Goal: Task Accomplishment & Management: Manage account settings

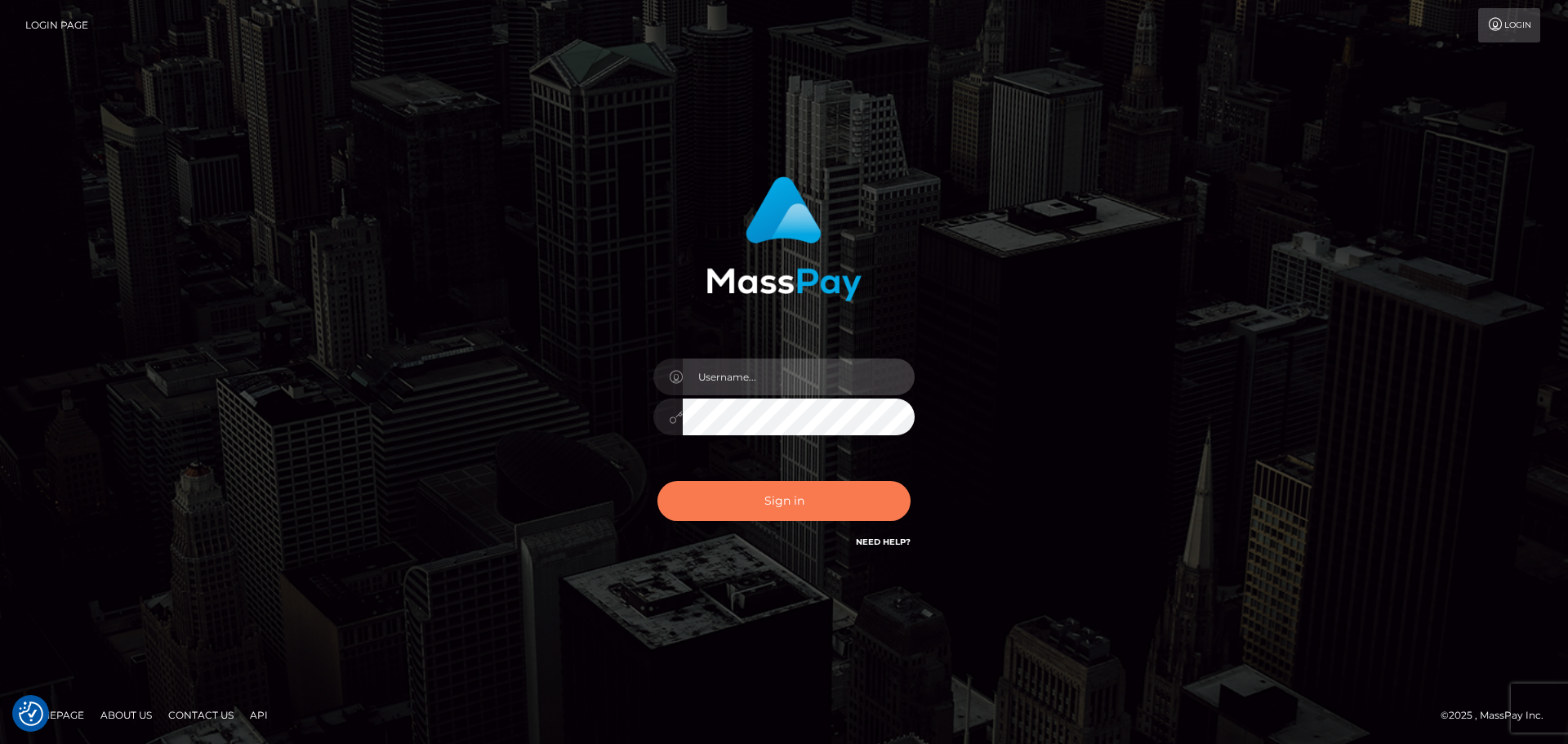
type input "Bedis"
click at [800, 498] on button "Sign in" at bounding box center [784, 501] width 253 height 40
click at [754, 494] on button "Sign in" at bounding box center [784, 501] width 253 height 40
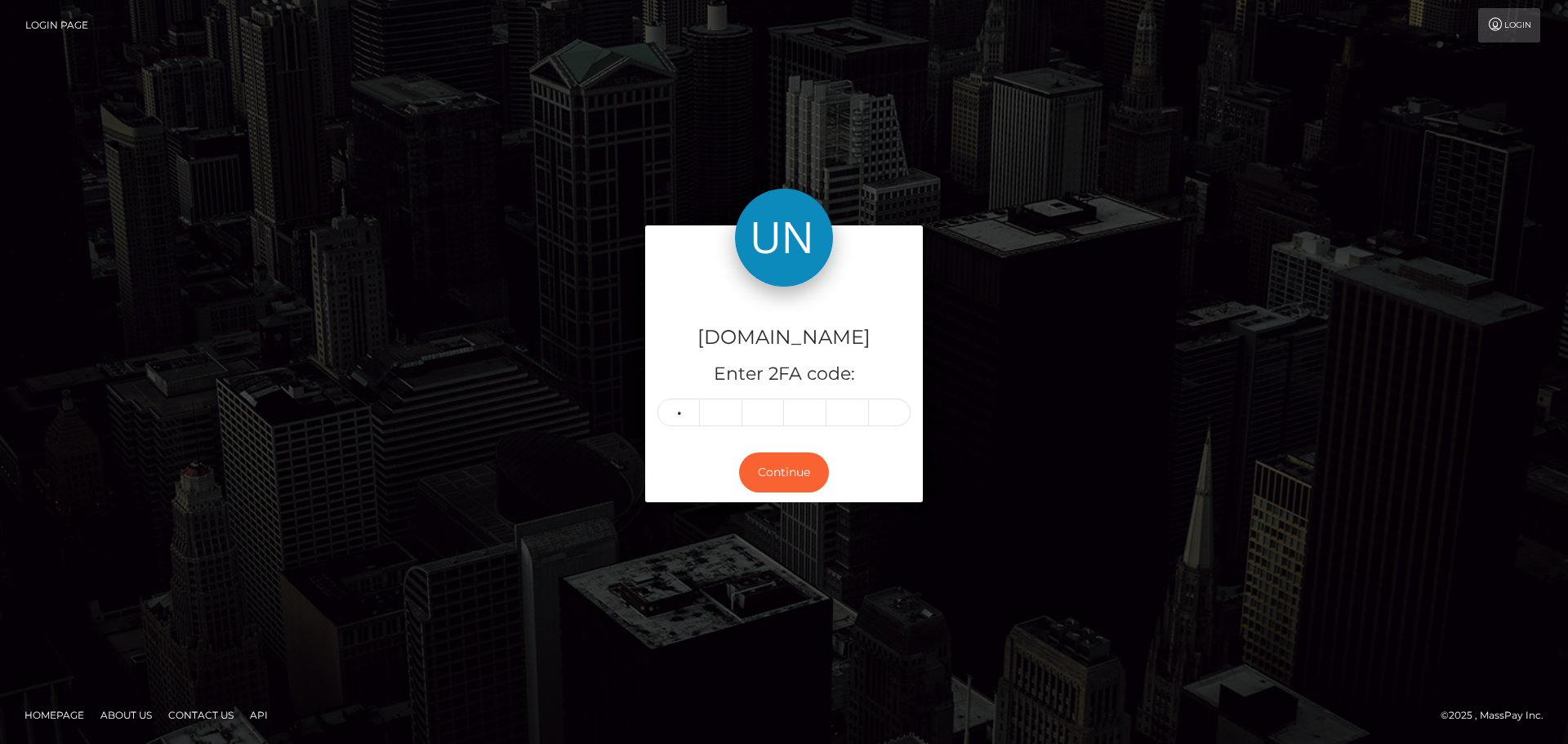
type input "0"
type input "2"
type input "9"
type input "1"
type input "6"
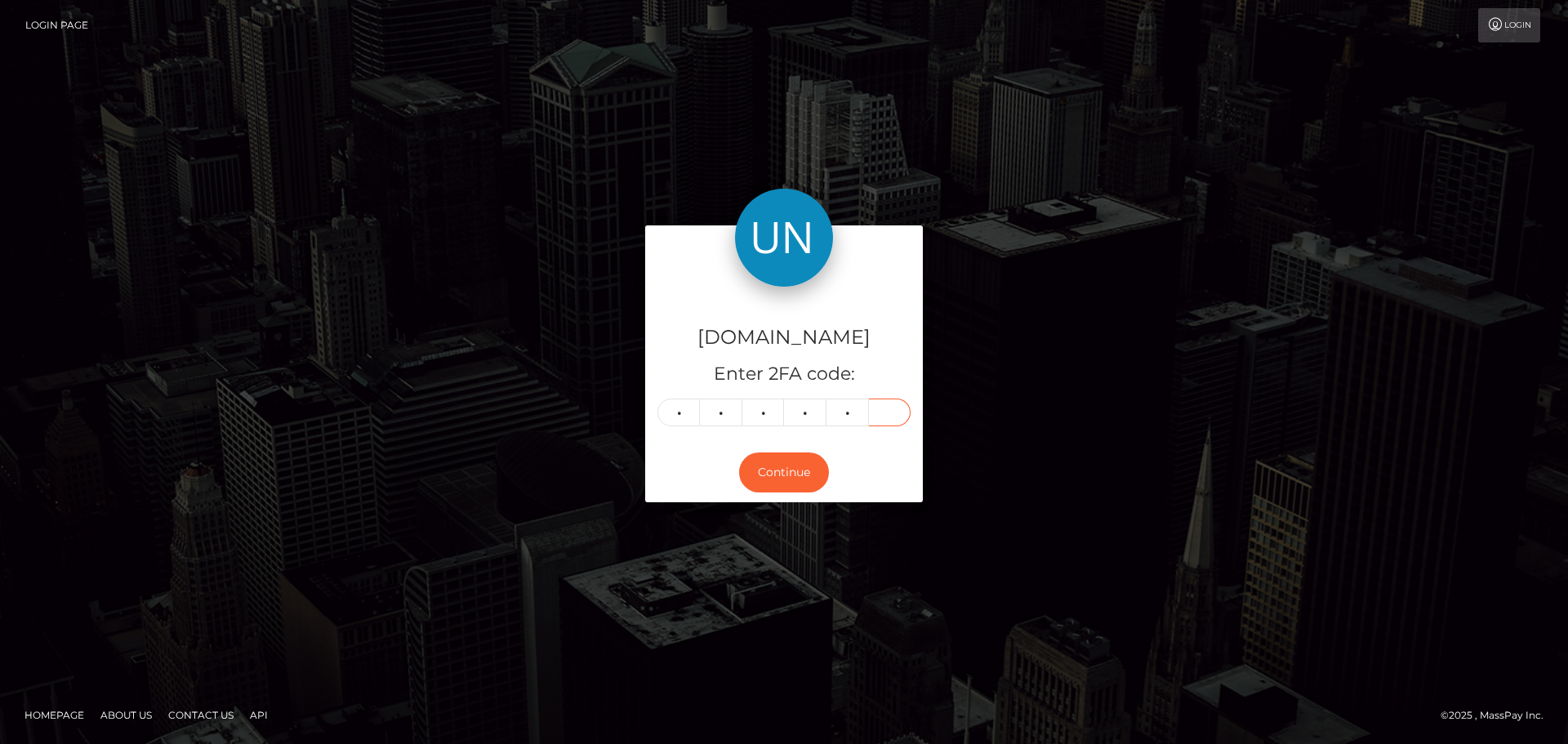
type input "0"
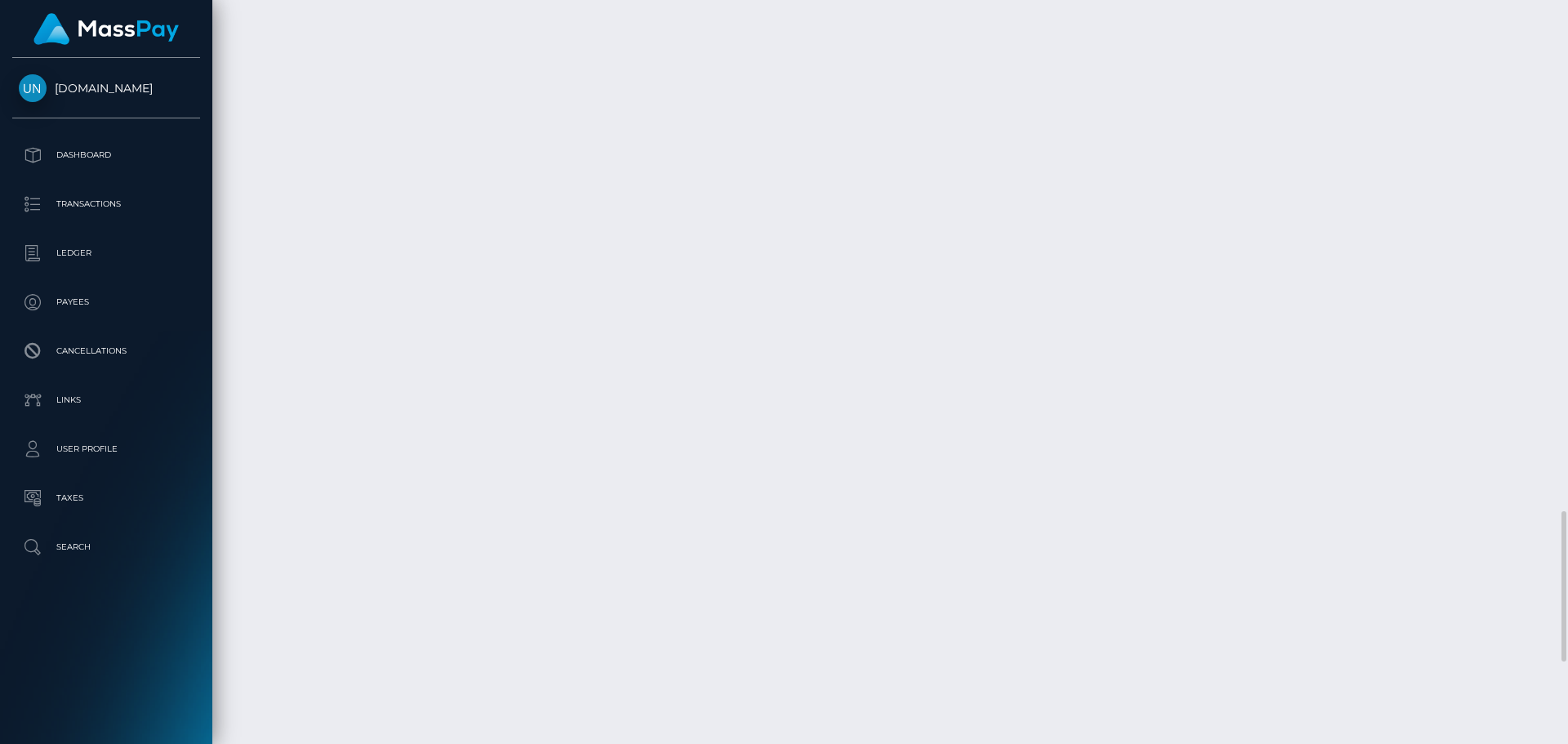
scroll to position [2938, 0]
